Goal: Transaction & Acquisition: Subscribe to service/newsletter

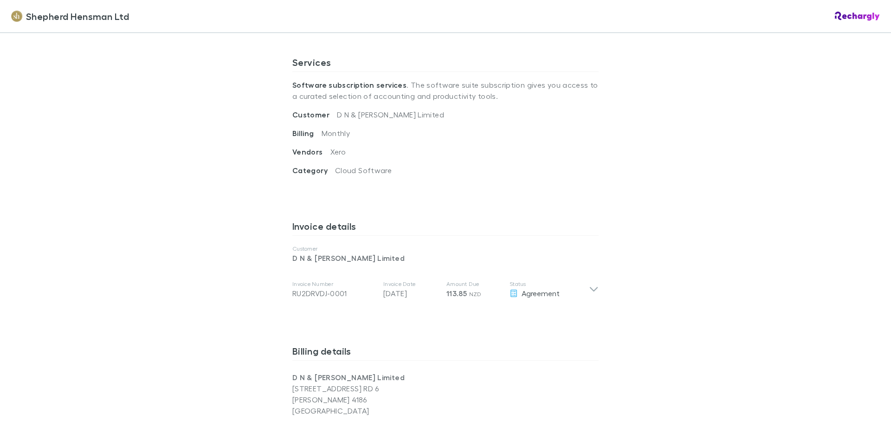
scroll to position [371, 0]
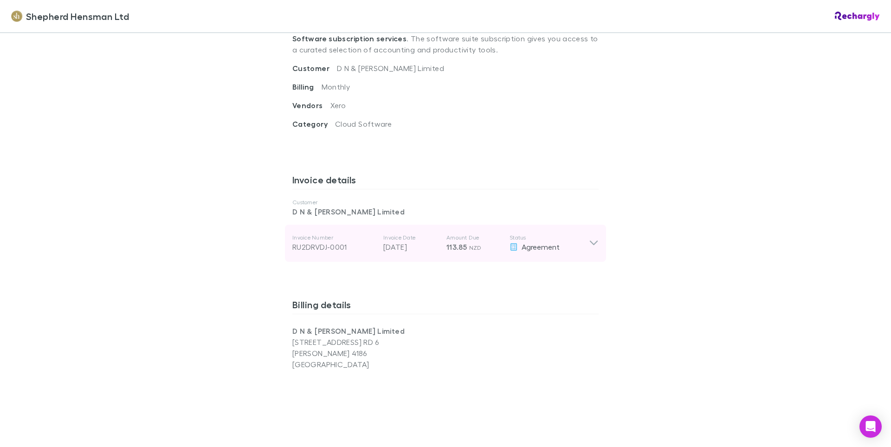
click at [589, 238] on icon at bounding box center [594, 243] width 10 height 11
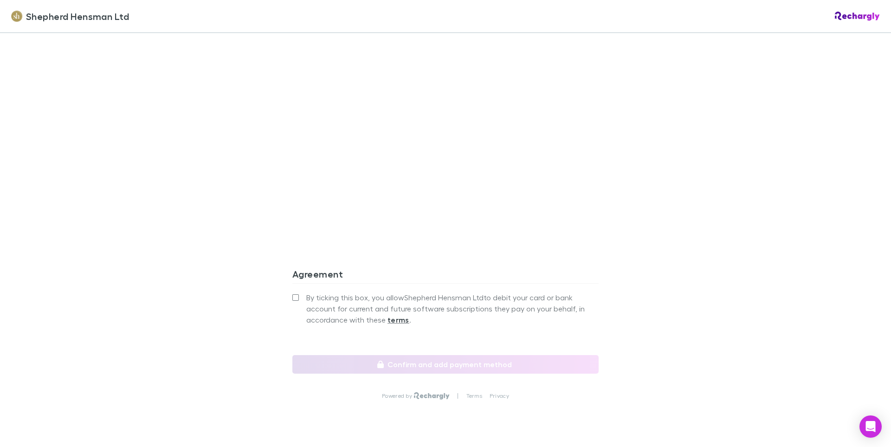
scroll to position [883, 0]
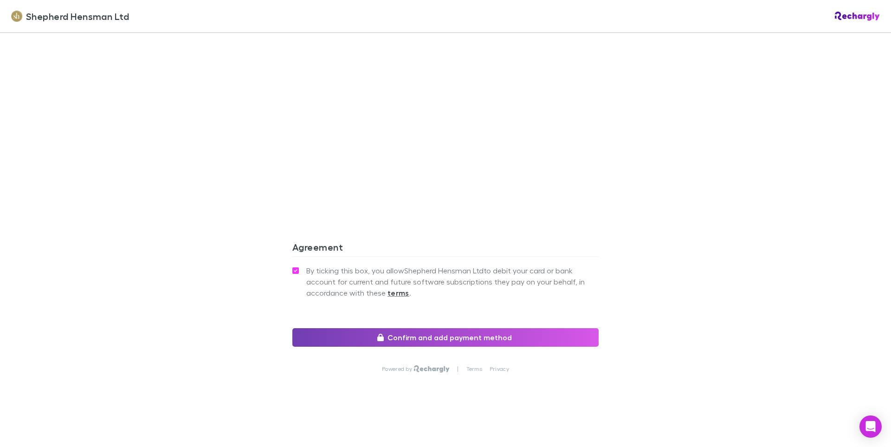
click at [367, 340] on button "Confirm and add payment method" at bounding box center [445, 337] width 306 height 19
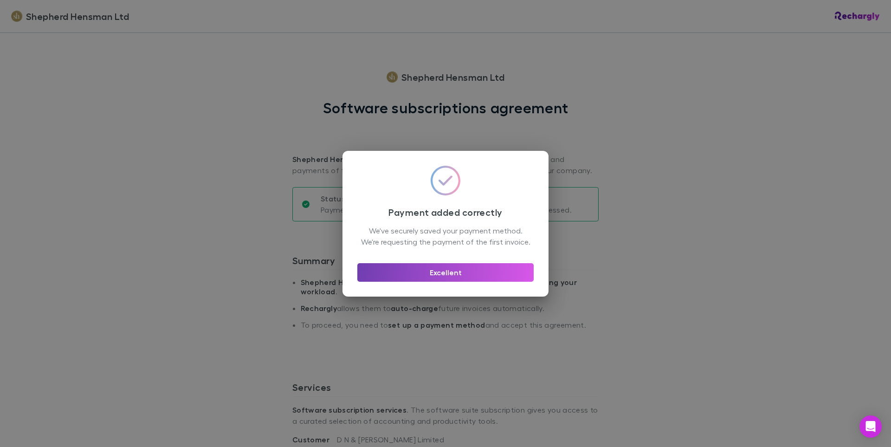
click at [434, 282] on button "Excellent" at bounding box center [445, 272] width 176 height 19
